Goal: Transaction & Acquisition: Obtain resource

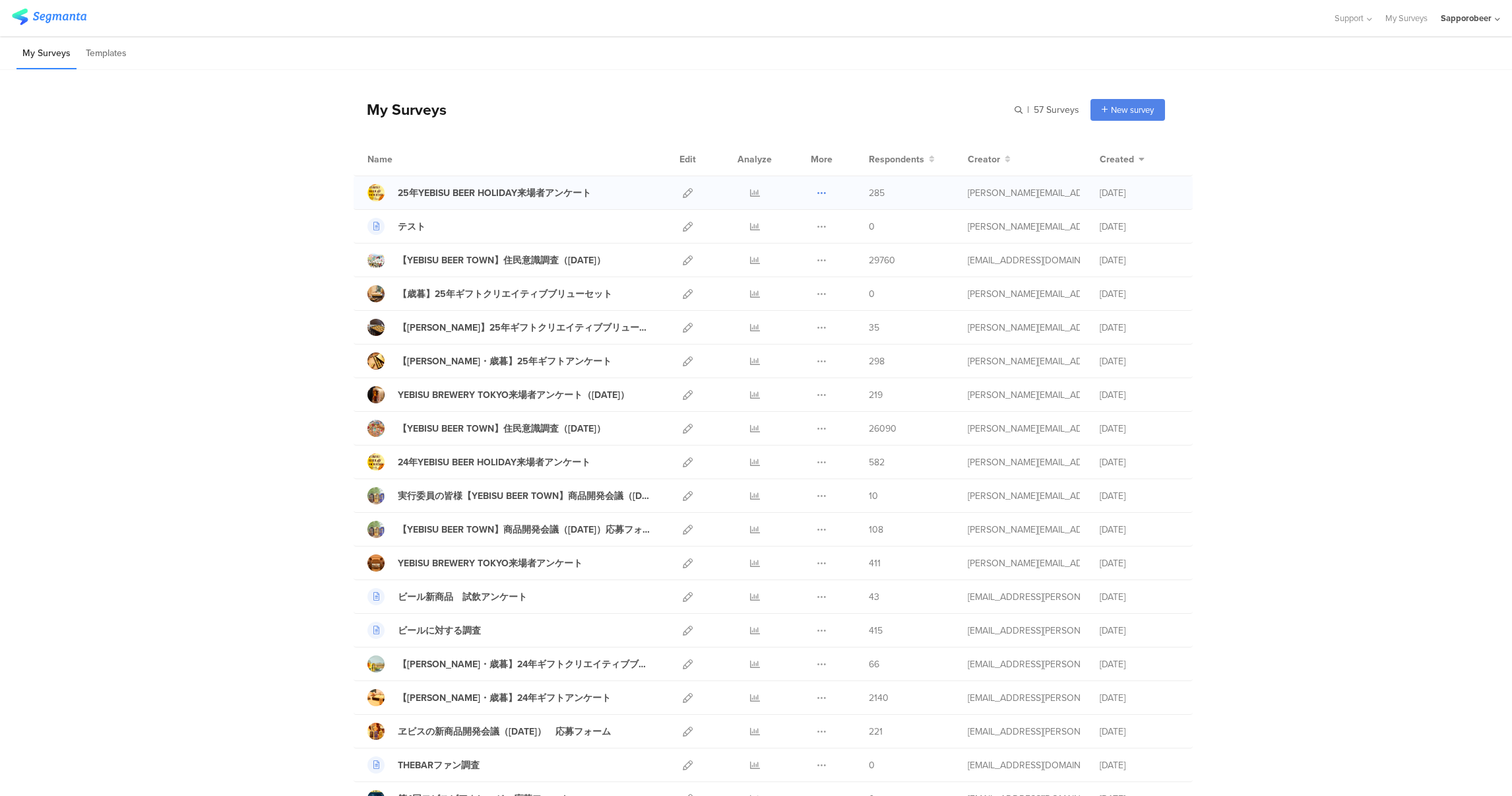
click at [818, 195] on icon at bounding box center [822, 193] width 10 height 10
click at [797, 248] on link "Export" at bounding box center [796, 250] width 73 height 24
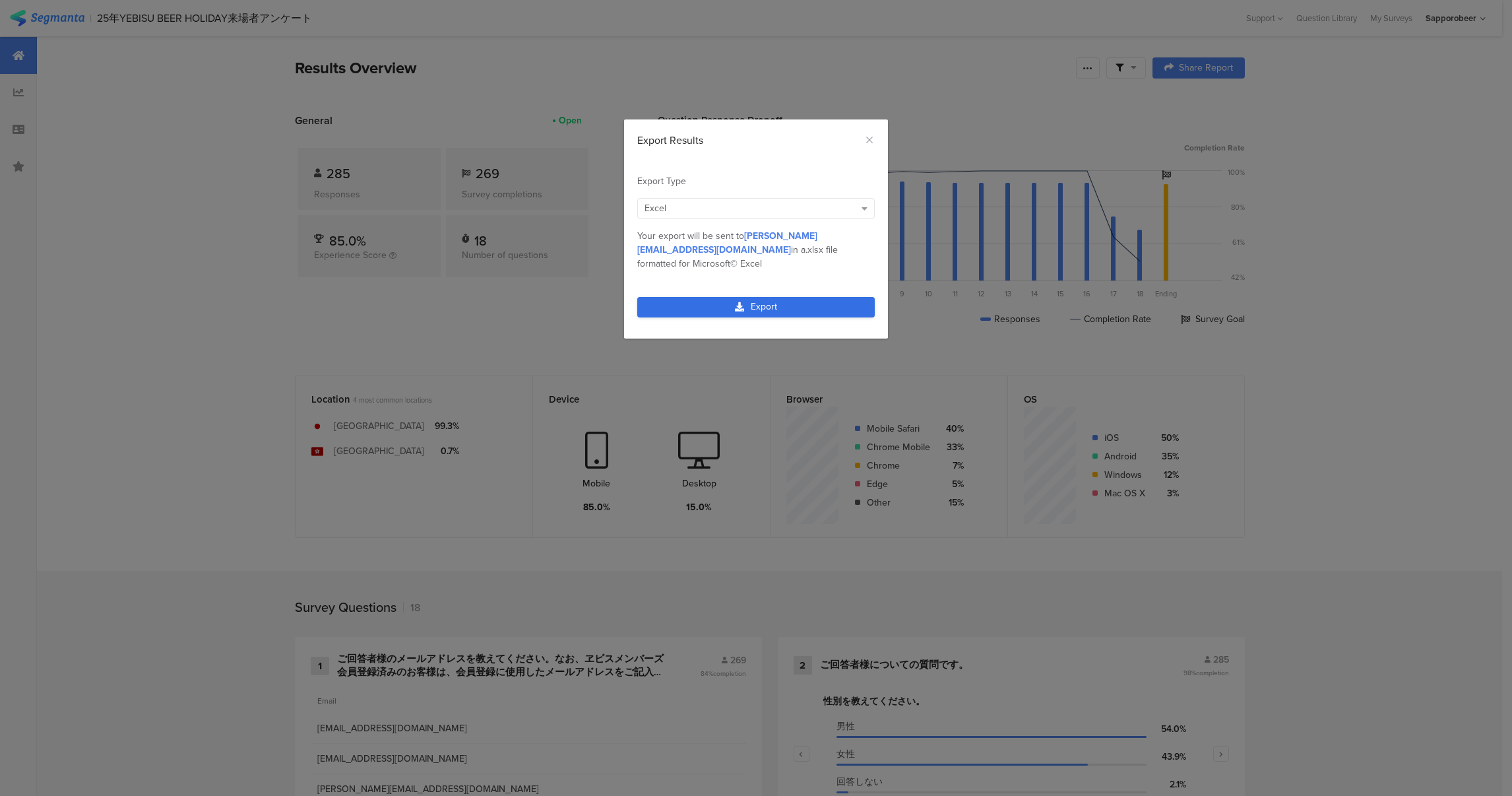
click at [732, 303] on link "Export" at bounding box center [756, 307] width 237 height 20
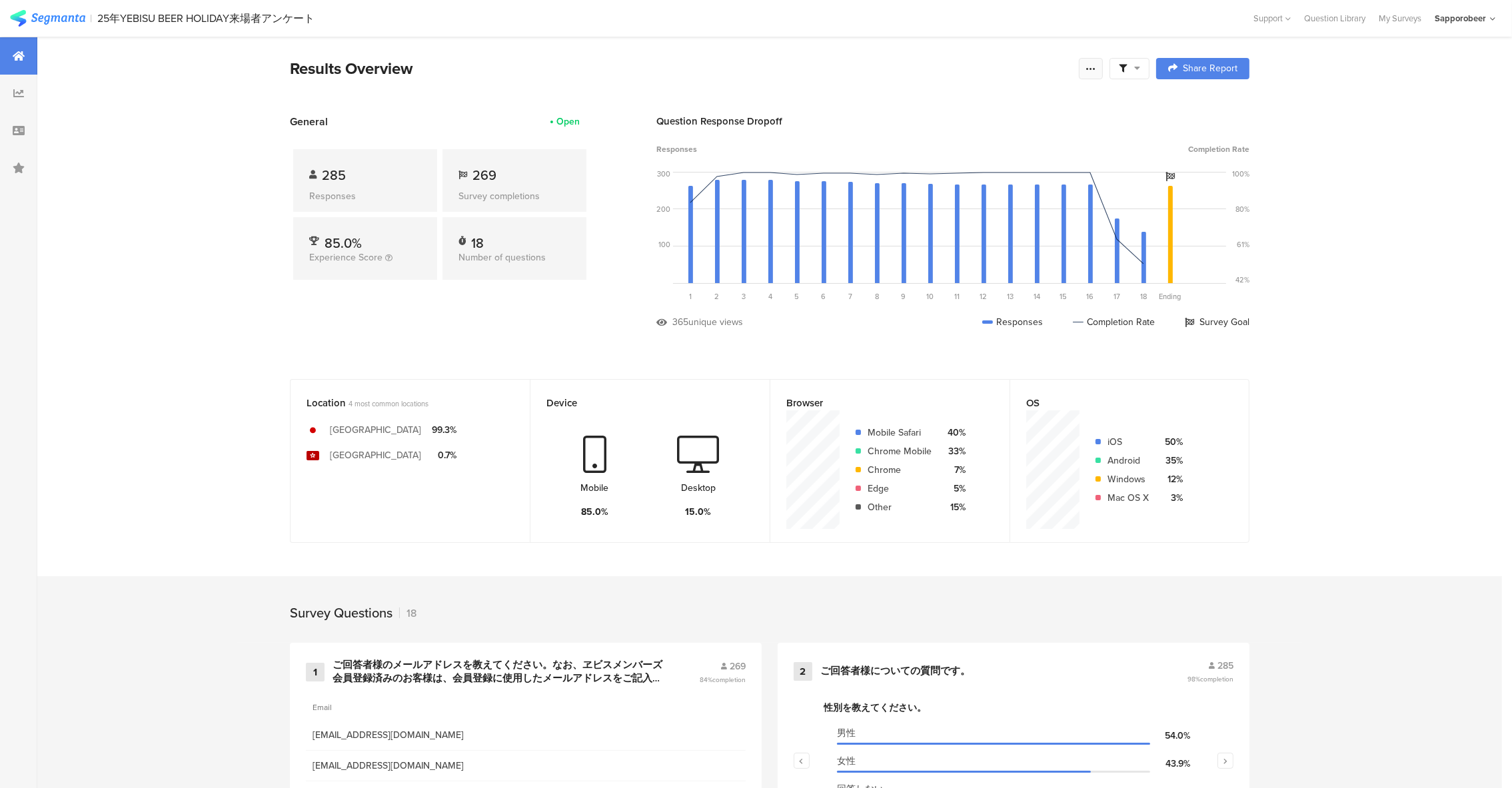
click at [1096, 73] on icon at bounding box center [1091, 68] width 11 height 11
